Goal: Task Accomplishment & Management: Use online tool/utility

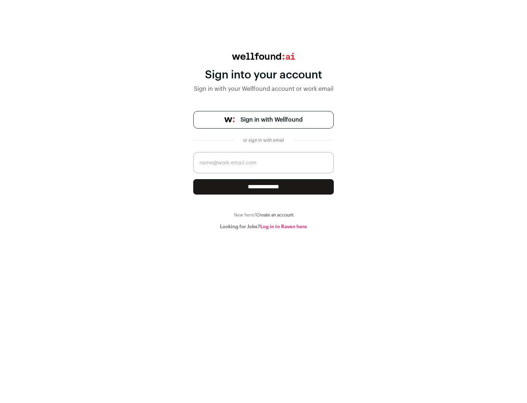
click at [271, 120] on span "Sign in with Wellfound" at bounding box center [271, 119] width 62 height 9
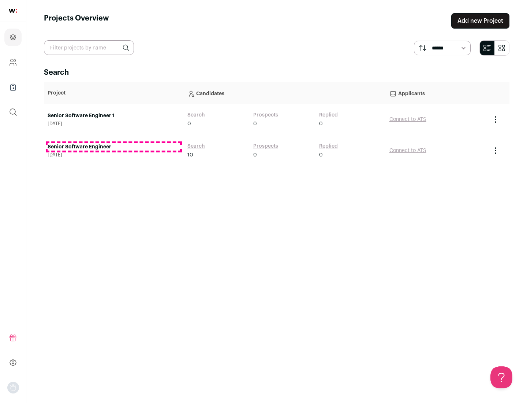
click at [113, 147] on link "Senior Software Engineer" at bounding box center [114, 146] width 132 height 7
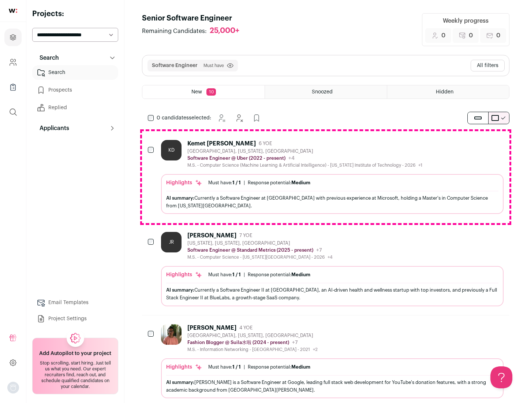
click at [326, 177] on div "Highlights Must have: 1 / 1 How many must haves have been fulfilled? | Response…" at bounding box center [332, 194] width 343 height 40
